Goal: Information Seeking & Learning: Learn about a topic

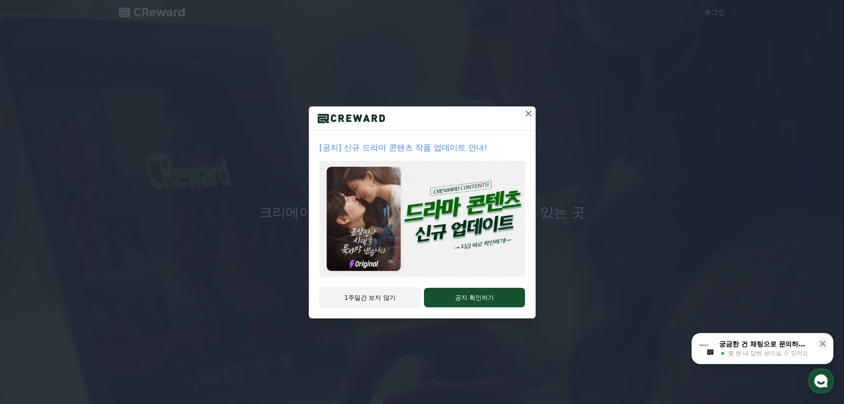
click at [372, 303] on button "1주일간 보지 않기" at bounding box center [369, 297] width 101 height 20
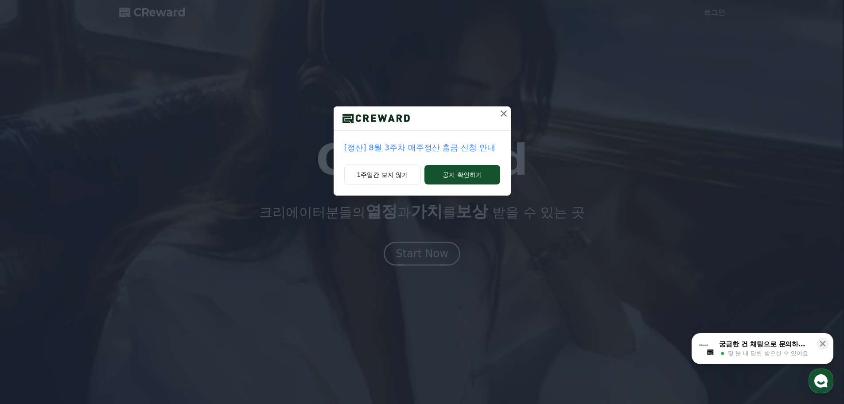
click at [420, 149] on p "[정산] 8월 3주차 매주정산 출금 신청 안내" at bounding box center [422, 147] width 156 height 12
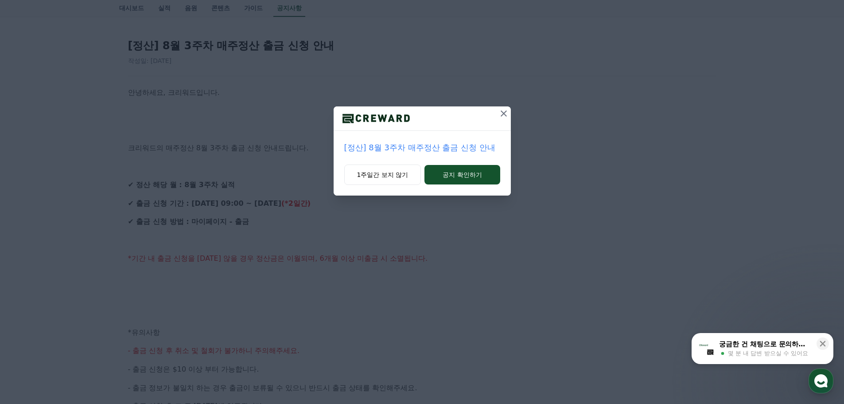
scroll to position [89, 0]
click at [507, 110] on icon at bounding box center [503, 113] width 11 height 11
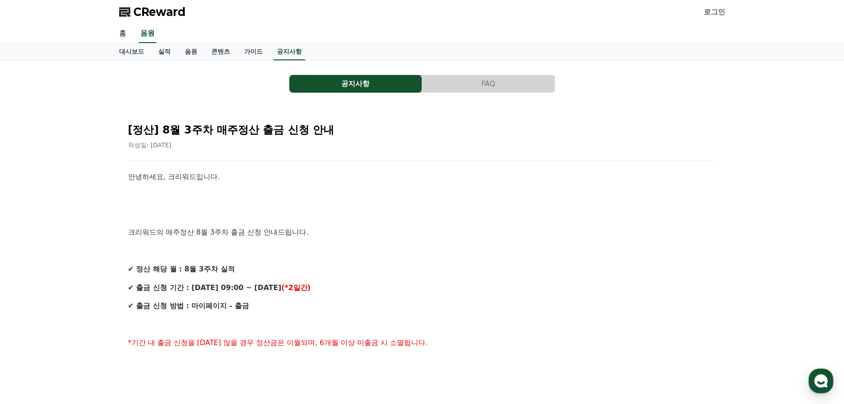
scroll to position [0, 0]
click at [121, 34] on link "홈" at bounding box center [122, 34] width 21 height 19
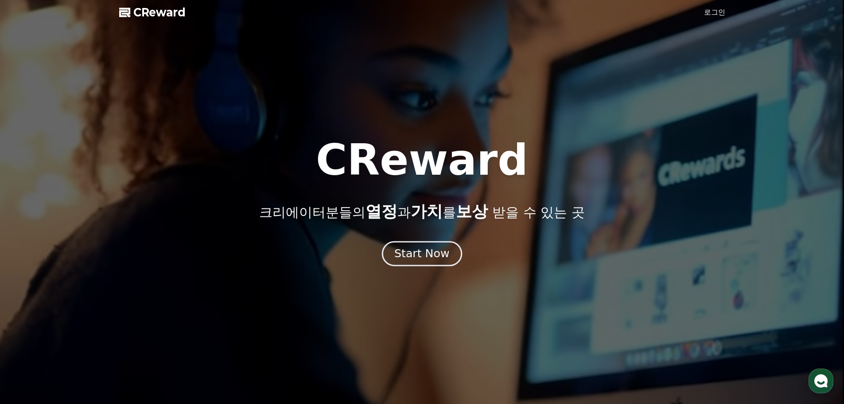
click at [424, 261] on div "Start Now" at bounding box center [421, 253] width 55 height 15
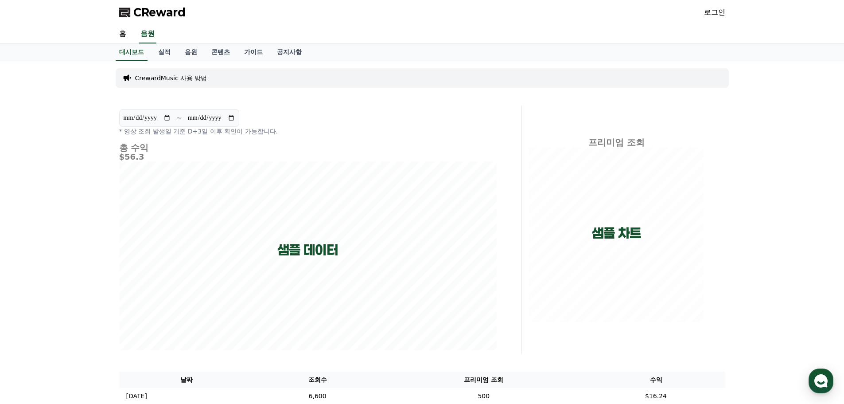
click at [186, 77] on p "CrewardMusic 사용 방법" at bounding box center [171, 78] width 72 height 9
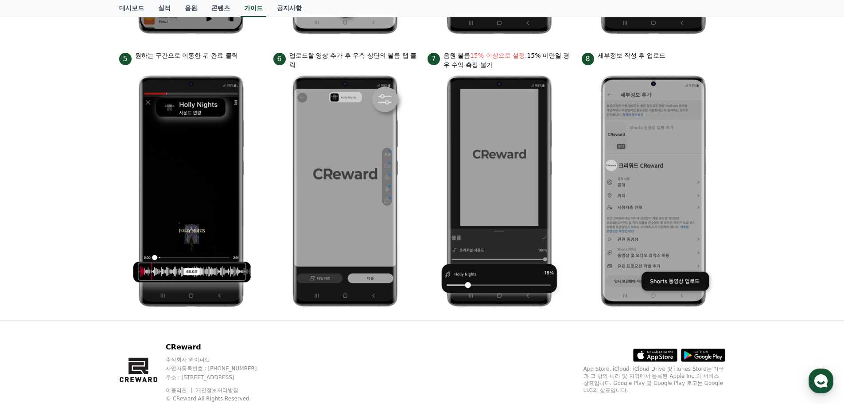
scroll to position [416, 0]
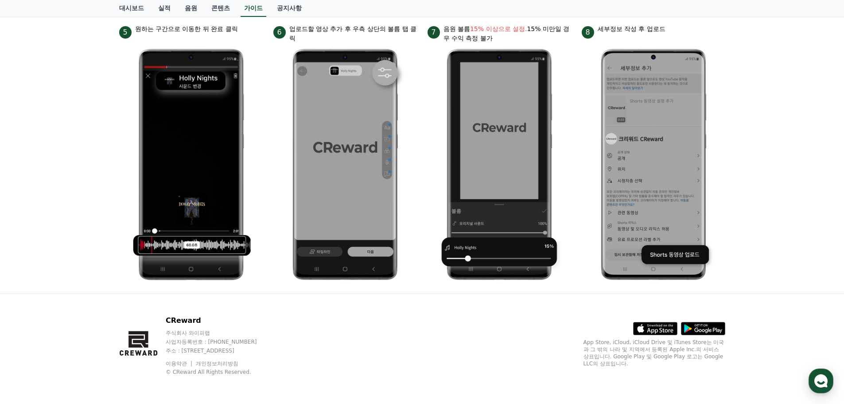
click at [197, 335] on p "주식회사 와이피랩" at bounding box center [220, 332] width 108 height 7
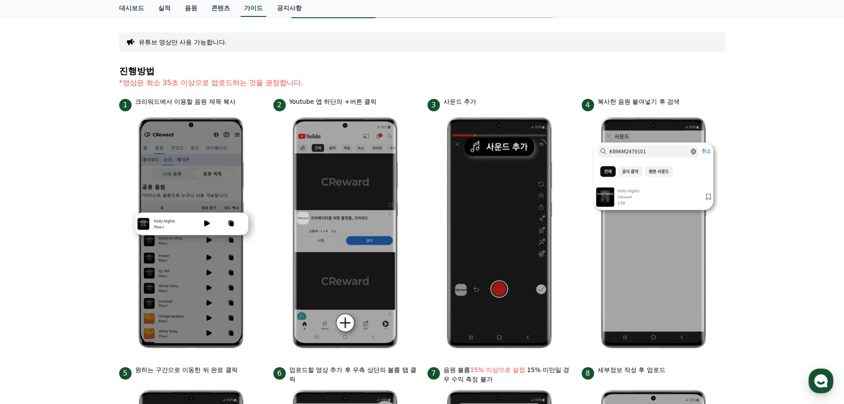
scroll to position [0, 0]
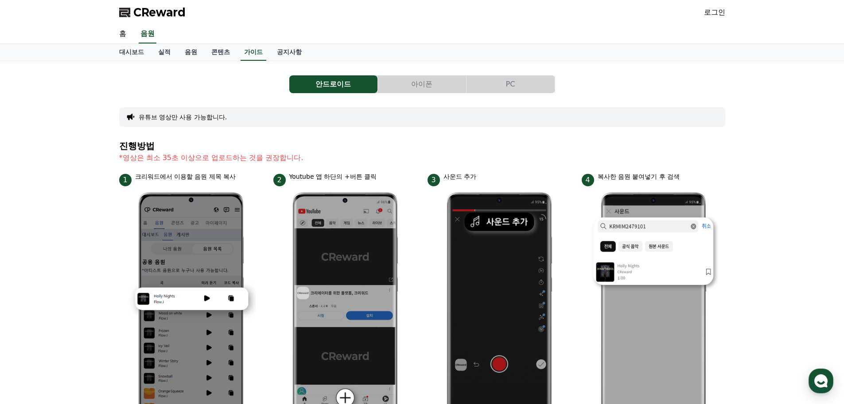
click at [415, 81] on button "아이폰" at bounding box center [422, 84] width 88 height 18
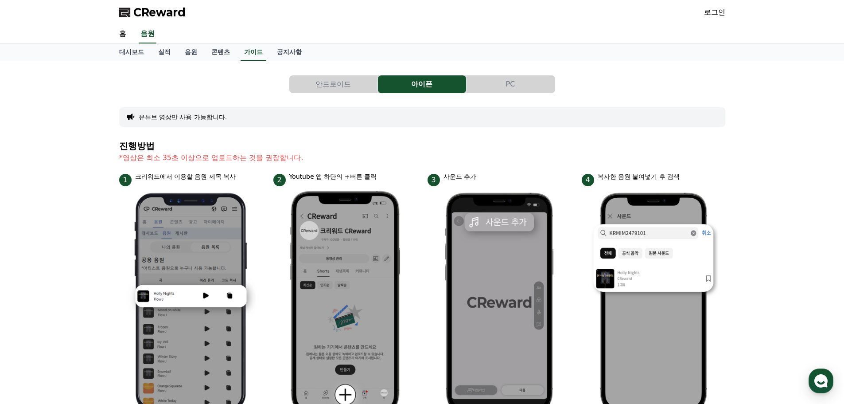
click at [500, 83] on button "PC" at bounding box center [511, 84] width 88 height 18
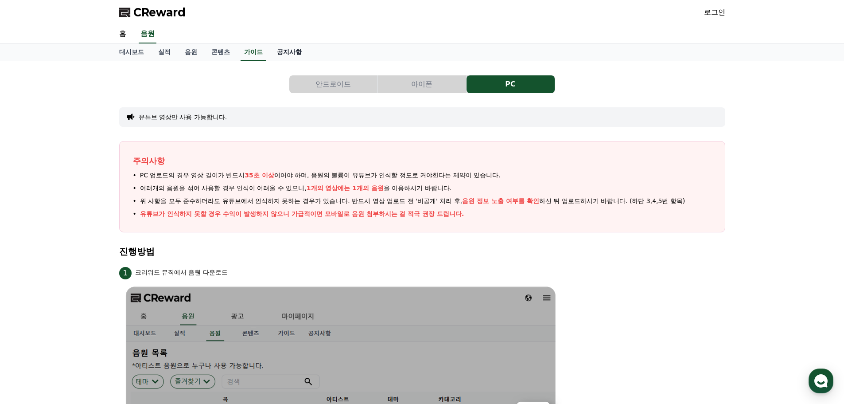
click at [289, 51] on link "공지사항" at bounding box center [289, 52] width 39 height 17
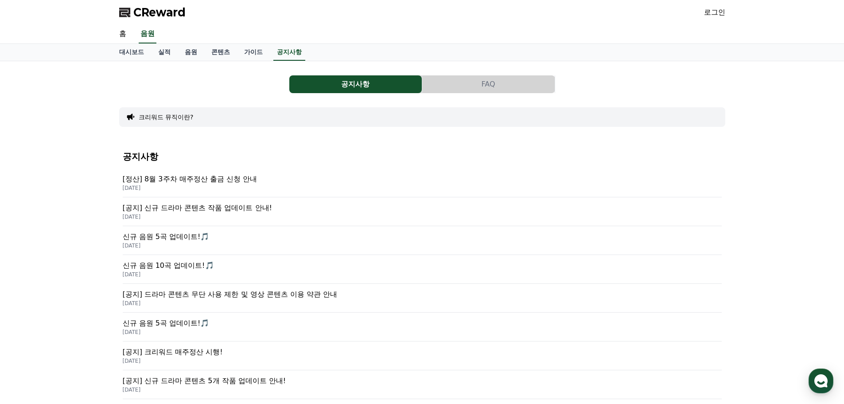
click at [222, 209] on p "[공지] 신규 드라마 콘텐츠 작품 업데이트 안내!" at bounding box center [422, 207] width 599 height 11
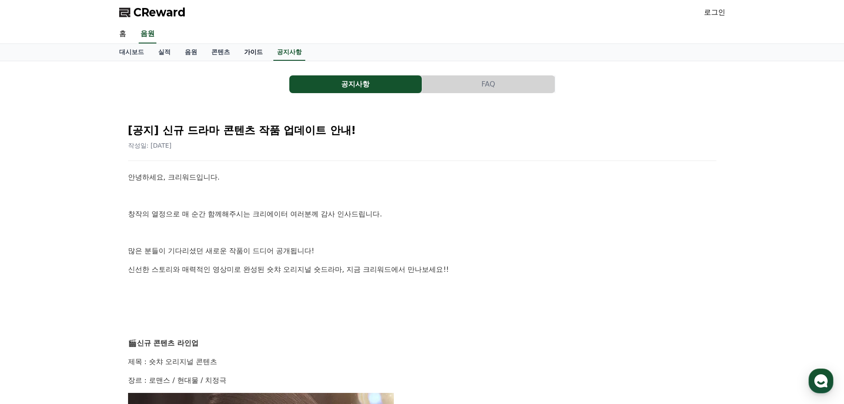
click at [249, 48] on link "가이드" at bounding box center [253, 52] width 33 height 17
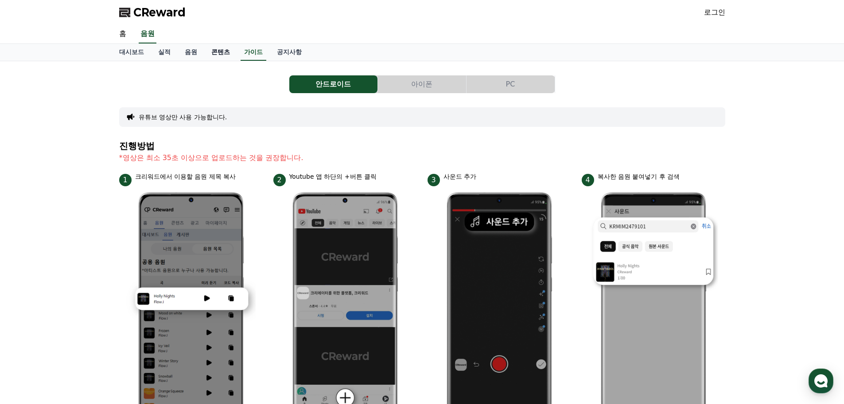
click at [218, 54] on link "콘텐츠" at bounding box center [220, 52] width 33 height 17
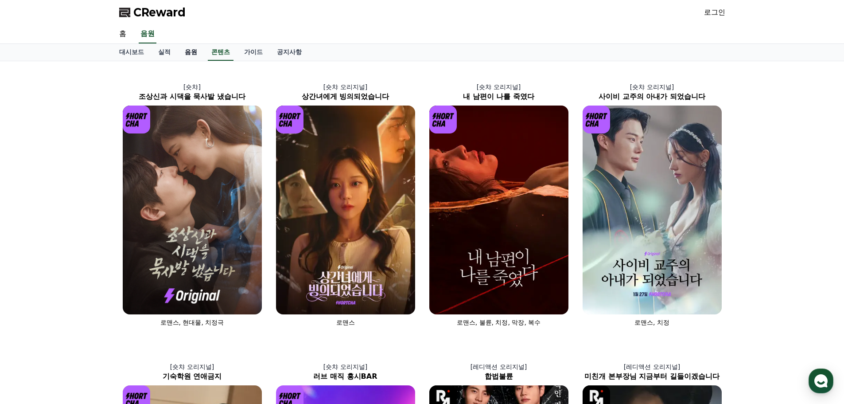
click at [198, 51] on link "음원" at bounding box center [191, 52] width 27 height 17
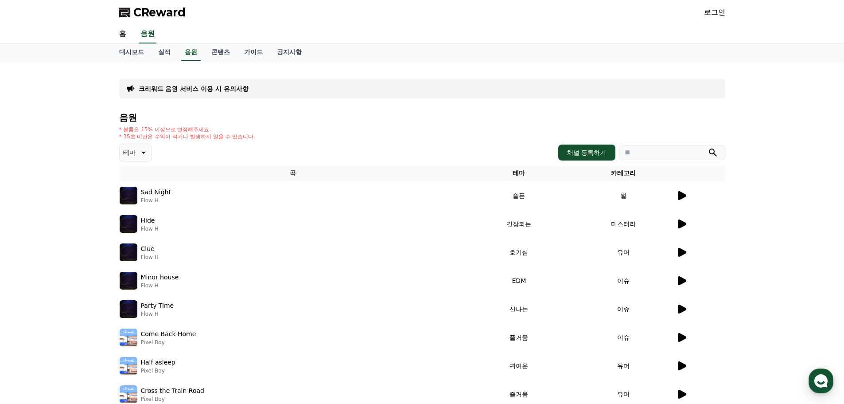
scroll to position [196, 0]
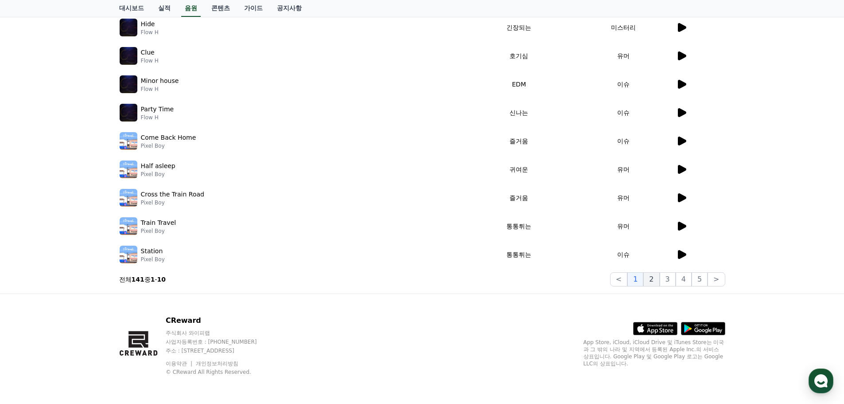
click at [651, 277] on button "2" at bounding box center [651, 279] width 16 height 14
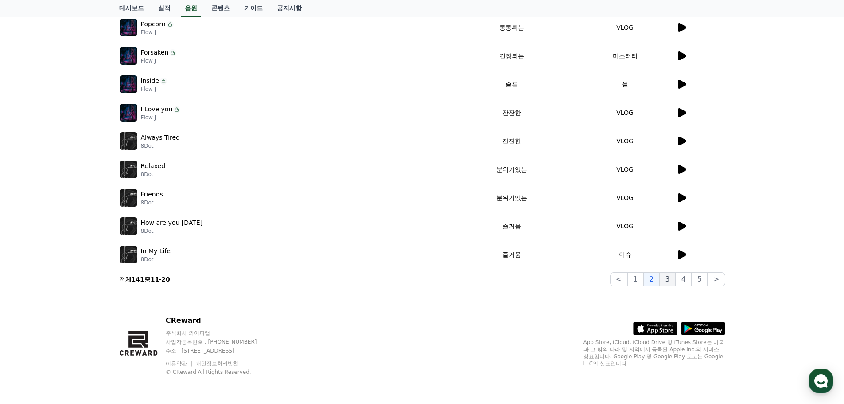
click at [670, 278] on button "3" at bounding box center [668, 279] width 16 height 14
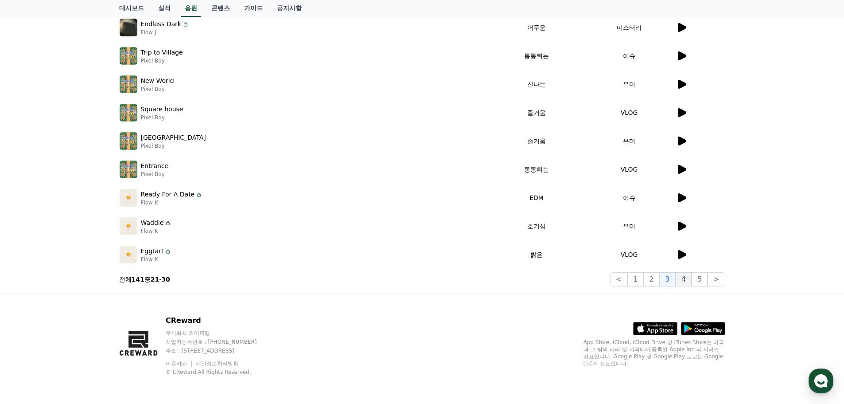
click at [685, 278] on button "4" at bounding box center [684, 279] width 16 height 14
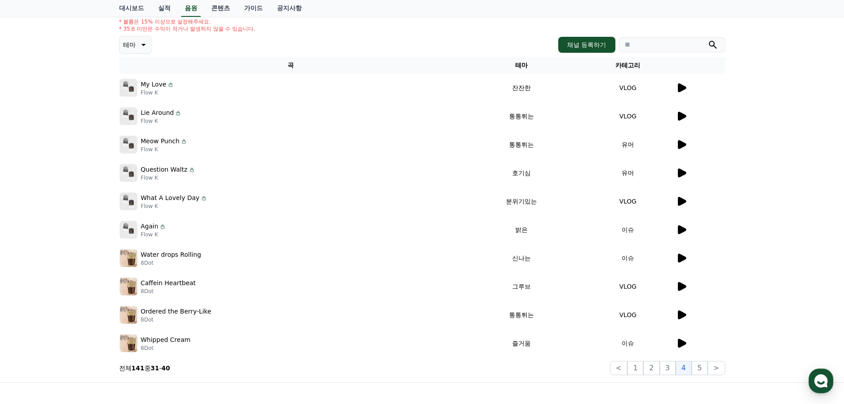
scroll to position [196, 0]
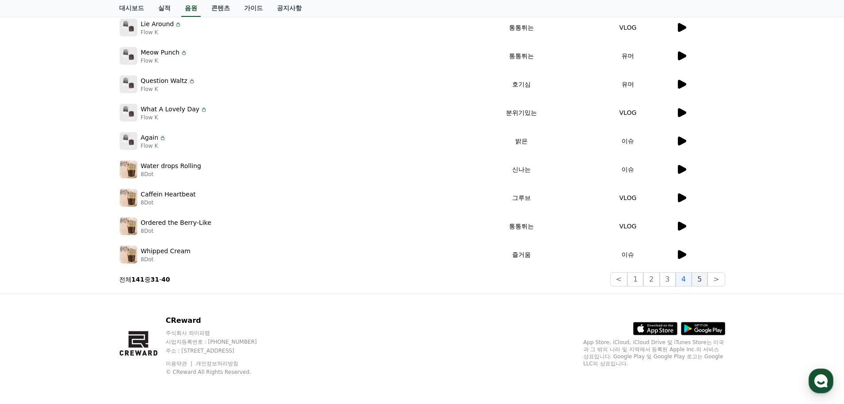
click at [695, 280] on button "5" at bounding box center [700, 279] width 16 height 14
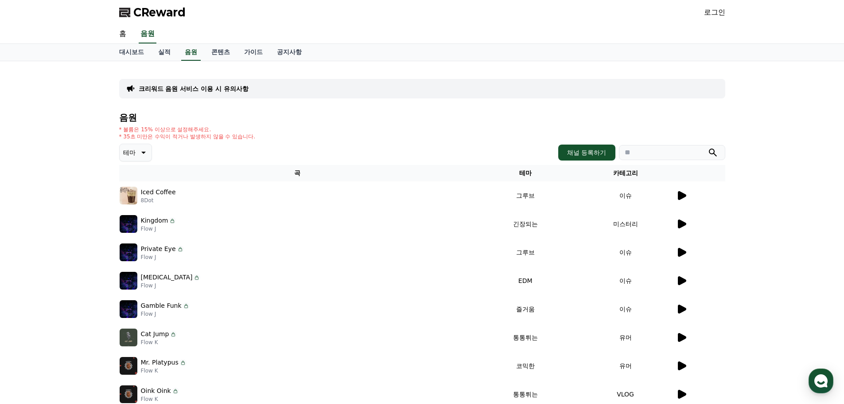
click at [145, 8] on span "CReward" at bounding box center [159, 12] width 52 height 14
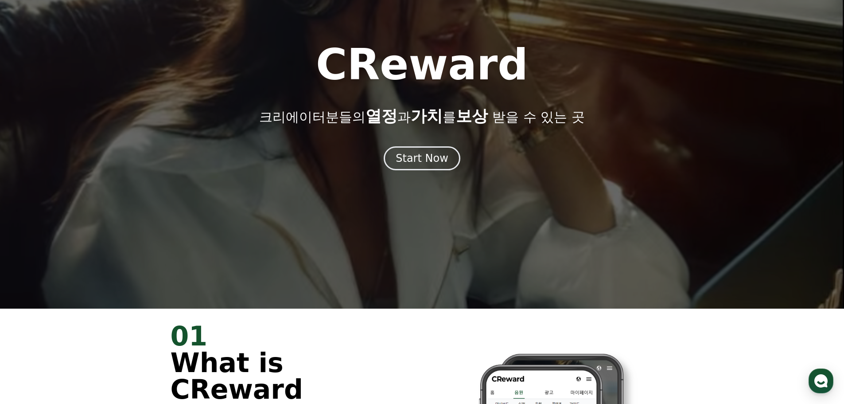
scroll to position [310, 0]
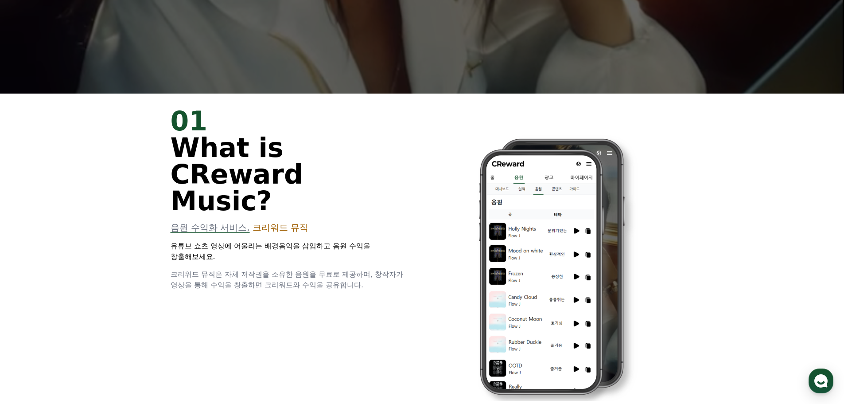
click at [264, 194] on div "01 What is CReward Music? 음원 수익화 서비스, 크리워드 뮤직 유튜브 쇼츠 영상에 어울리는 배경음악을 삽입하고 음원 수익을…" at bounding box center [291, 199] width 241 height 183
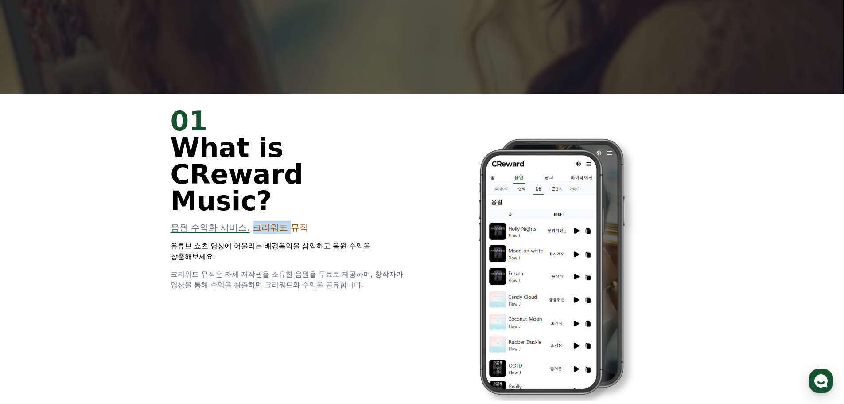
click at [264, 194] on div "01 What is CReward Music? 음원 수익화 서비스, 크리워드 뮤직 유튜브 쇼츠 영상에 어울리는 배경음악을 삽입하고 음원 수익을…" at bounding box center [291, 199] width 241 height 183
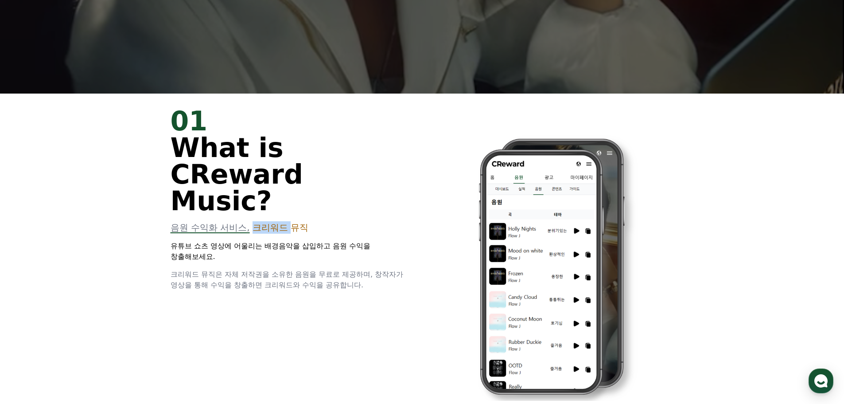
click at [278, 222] on span "크리워드 뮤직" at bounding box center [281, 227] width 56 height 11
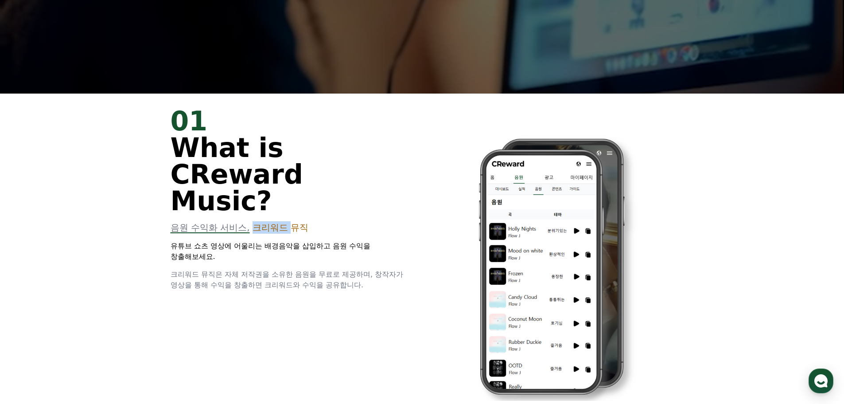
click at [278, 222] on span "크리워드 뮤직" at bounding box center [281, 227] width 56 height 11
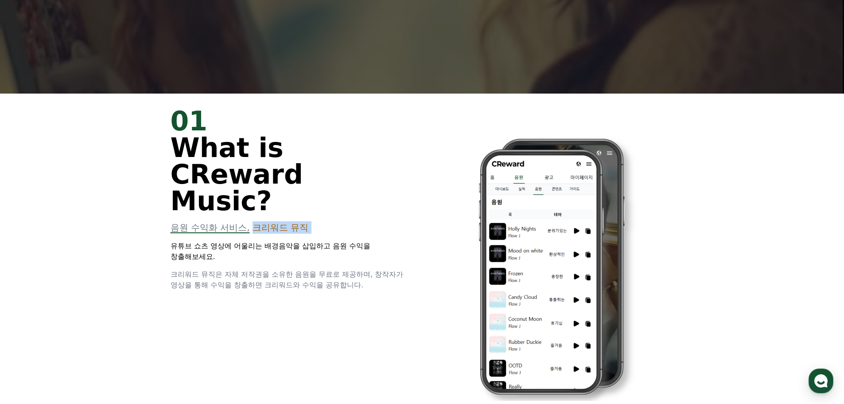
click at [307, 222] on span "크리워드 뮤직" at bounding box center [281, 227] width 56 height 11
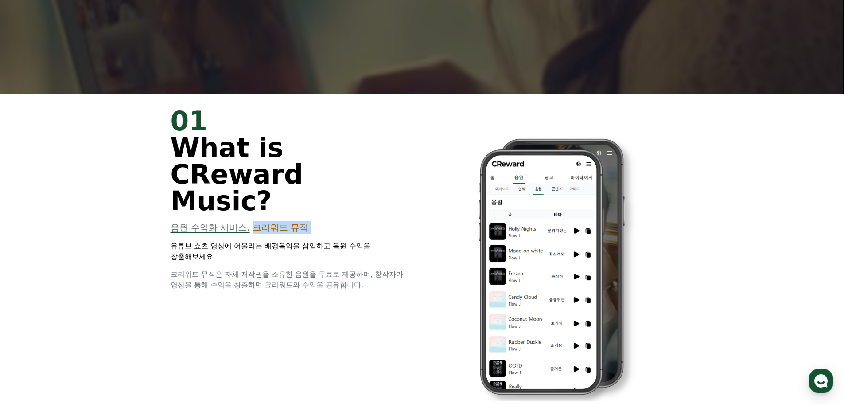
copy div "크리워드 뮤직"
